Goal: Task Accomplishment & Management: Use online tool/utility

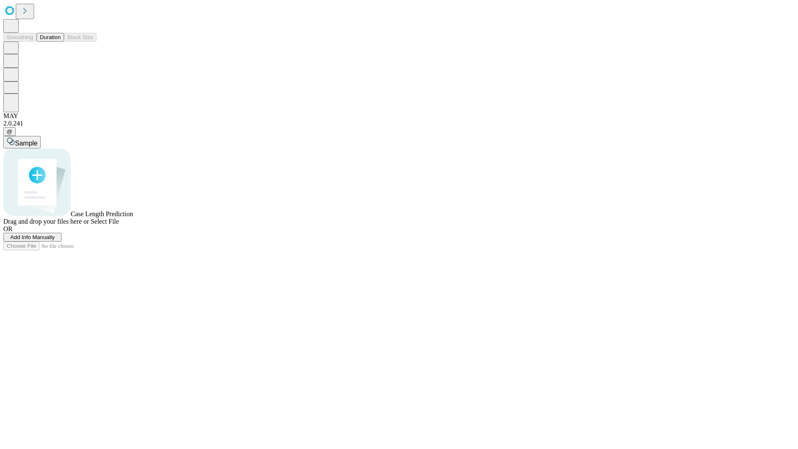
click at [61, 42] on button "Duration" at bounding box center [50, 37] width 27 height 9
click at [55, 240] on span "Add Info Manually" at bounding box center [32, 237] width 44 height 6
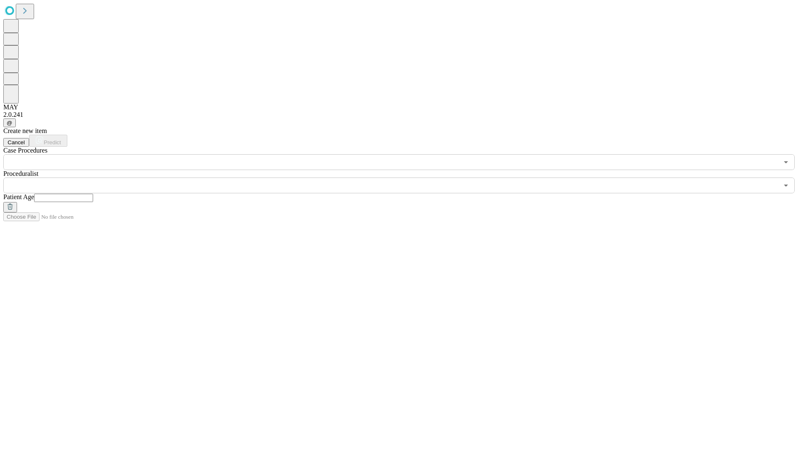
click at [93, 194] on input "text" at bounding box center [63, 198] width 59 height 8
type input "**"
click at [405, 177] on input "text" at bounding box center [390, 185] width 775 height 16
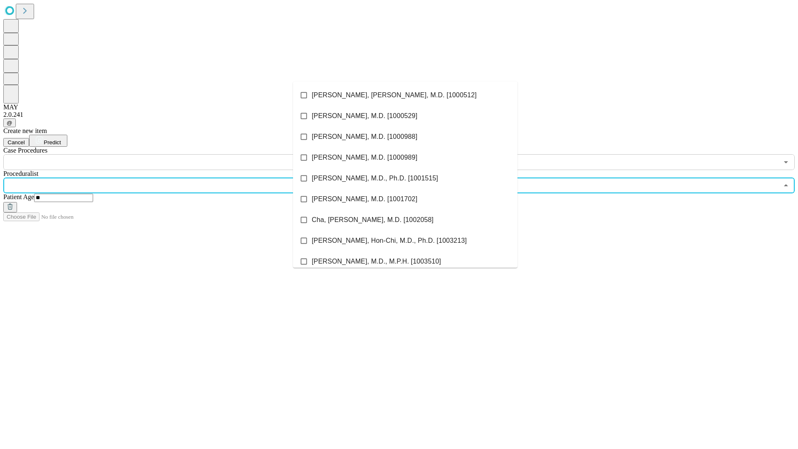
click at [405, 95] on li "[PERSON_NAME], [PERSON_NAME], M.D. [1000512]" at bounding box center [405, 95] width 224 height 21
